Goal: Manage account settings

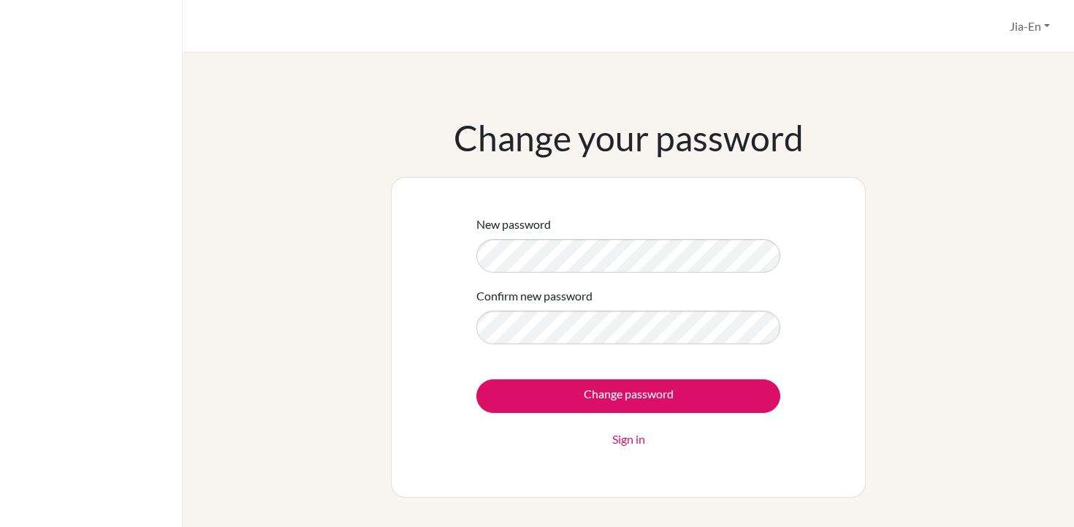
click at [494, 357] on form "New password Confirm new password Change password Sign in" at bounding box center [628, 332] width 304 height 232
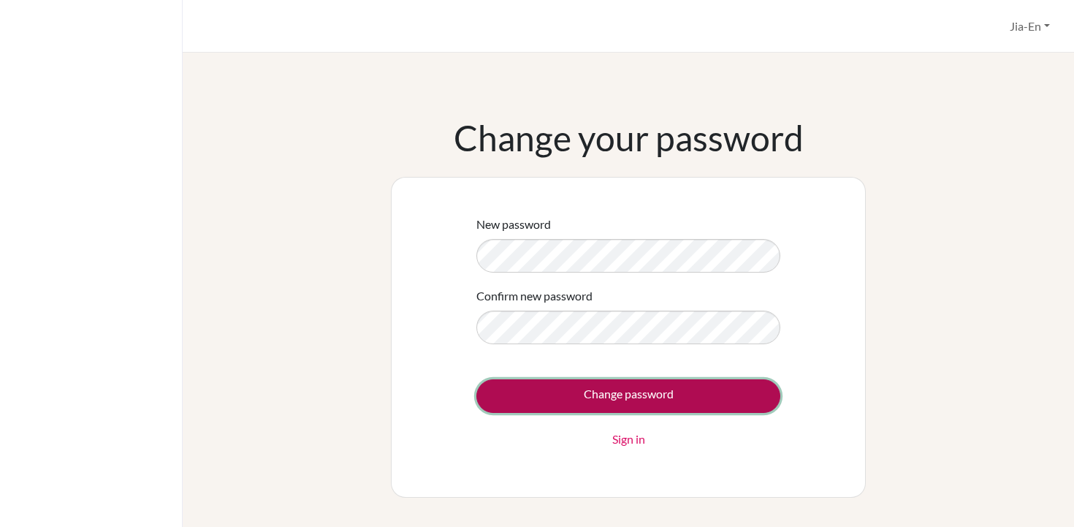
click at [538, 389] on input "Change password" at bounding box center [628, 396] width 304 height 34
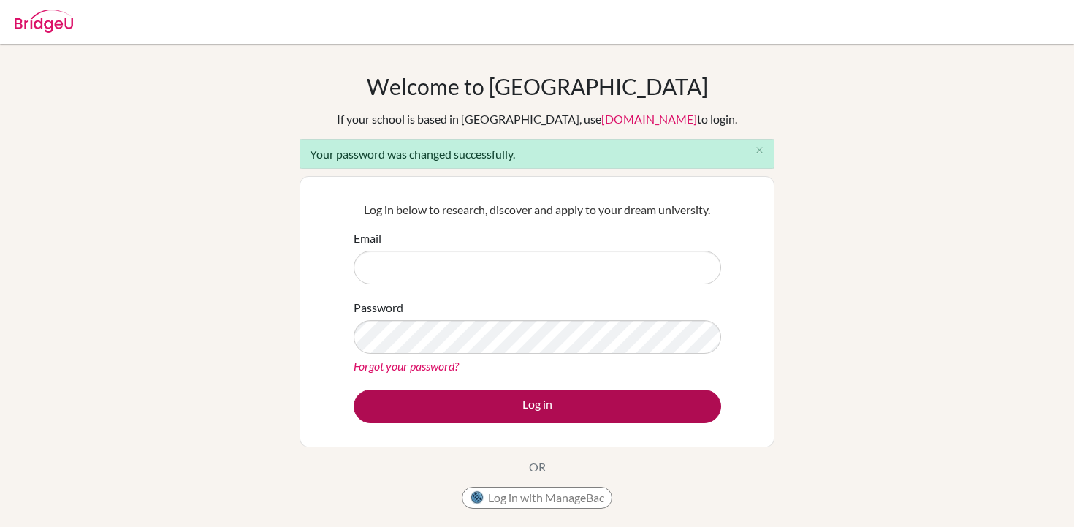
type input "maple.lee@iis.kh.edu.tw"
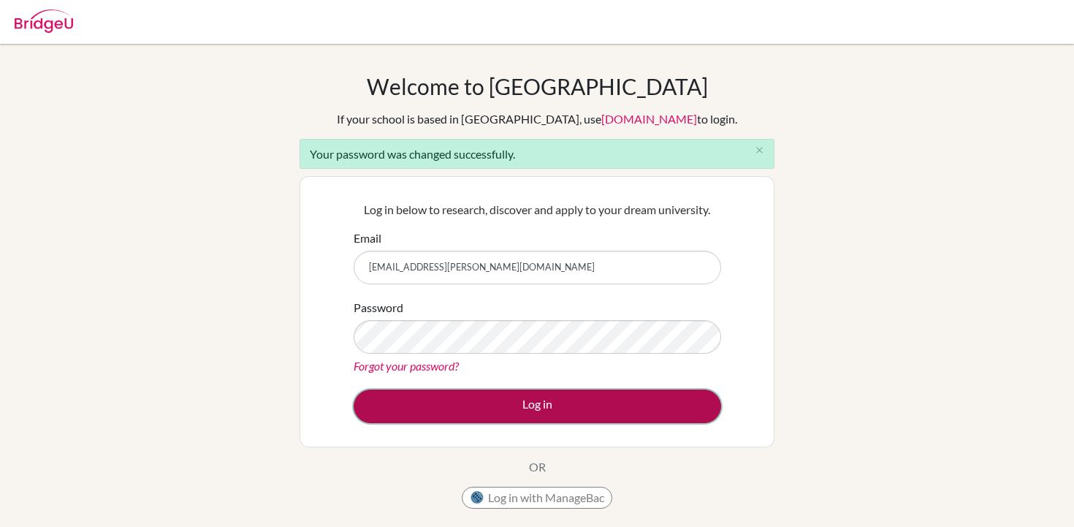
click at [569, 414] on button "Log in" at bounding box center [538, 406] width 368 height 34
